Goal: Task Accomplishment & Management: Manage account settings

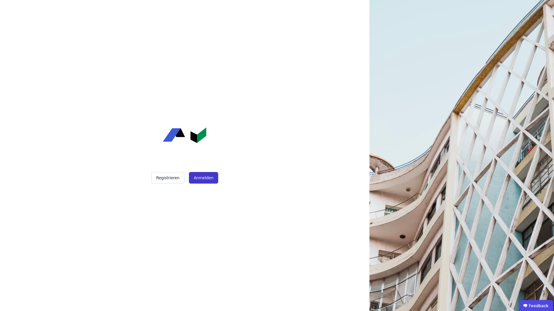
click at [207, 181] on button "Anmelden" at bounding box center [203, 178] width 29 height 12
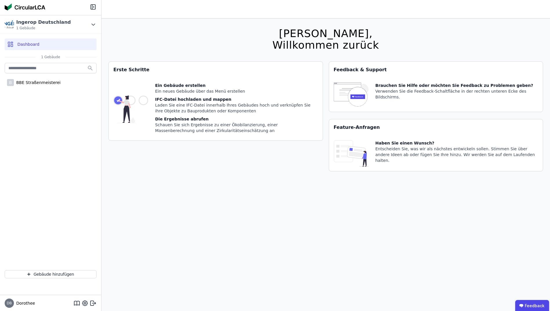
click at [168, 87] on div "Ein Gebäude erstellen" at bounding box center [236, 86] width 163 height 6
click at [33, 45] on span "Dashboard" at bounding box center [28, 44] width 22 height 6
click at [90, 23] on div "Ingerop Deutschland 1 Gebäude" at bounding box center [50, 24] width 101 height 19
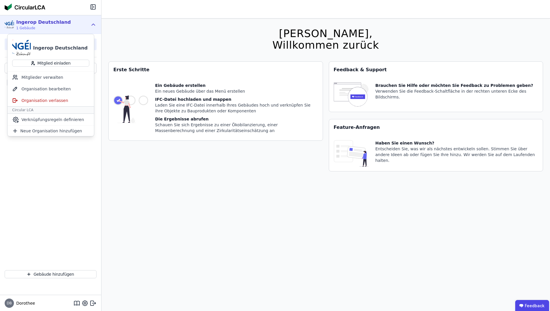
click at [88, 24] on div "Ingerop Deutschland 1 Gebäude" at bounding box center [46, 25] width 83 height 12
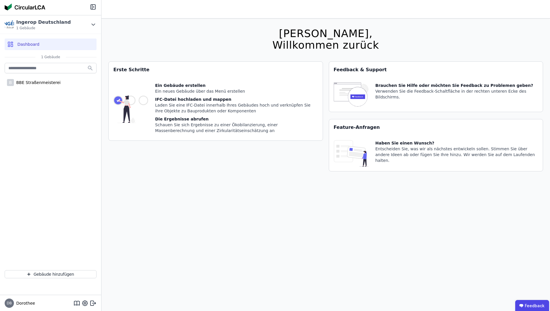
click at [165, 102] on div "IFC-Datei hochladen und mappen" at bounding box center [236, 99] width 163 height 6
click at [164, 87] on div "Ein Gebäude erstellen" at bounding box center [236, 86] width 163 height 6
click at [132, 72] on div "Erste Schritte" at bounding box center [216, 70] width 214 height 16
click at [141, 108] on img at bounding box center [130, 109] width 35 height 53
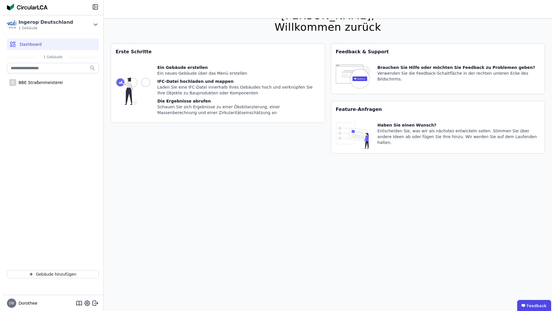
scroll to position [19, 0]
click at [50, 273] on button "Gebäude hinzufügen" at bounding box center [51, 274] width 92 height 8
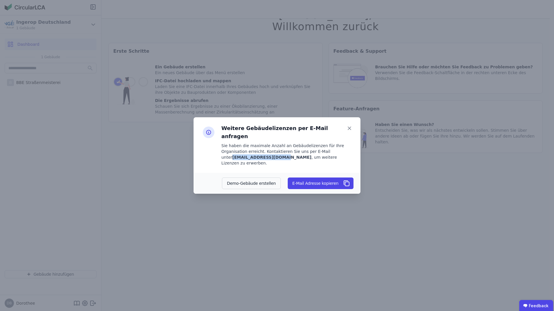
drag, startPoint x: 305, startPoint y: 151, endPoint x: 349, endPoint y: 150, distance: 44.6
click at [311, 155] on b "[EMAIL_ADDRESS][DOMAIN_NAME]" at bounding box center [271, 157] width 79 height 5
copy b "[EMAIL_ADDRESS][DOMAIN_NAME]"
click at [349, 130] on icon at bounding box center [349, 128] width 3 height 3
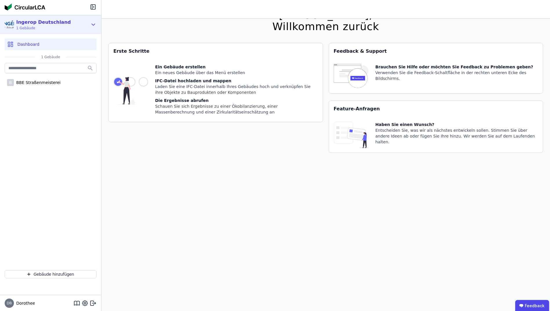
click at [93, 25] on icon at bounding box center [93, 24] width 3 height 1
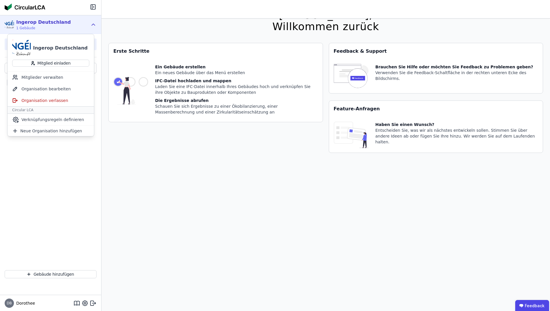
click at [318, 12] on header at bounding box center [325, 9] width 448 height 19
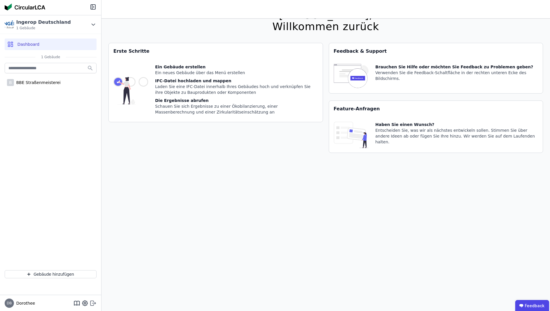
click at [93, 303] on icon at bounding box center [93, 303] width 3 height 1
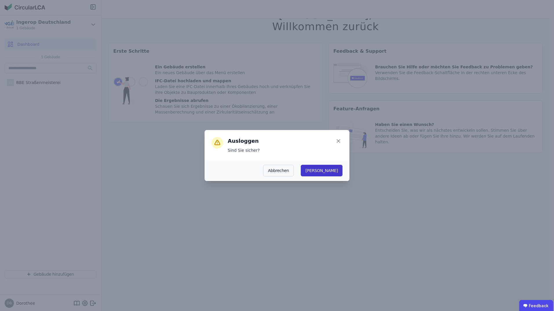
click at [339, 170] on button "[PERSON_NAME]" at bounding box center [322, 171] width 42 height 12
